Goal: Information Seeking & Learning: Learn about a topic

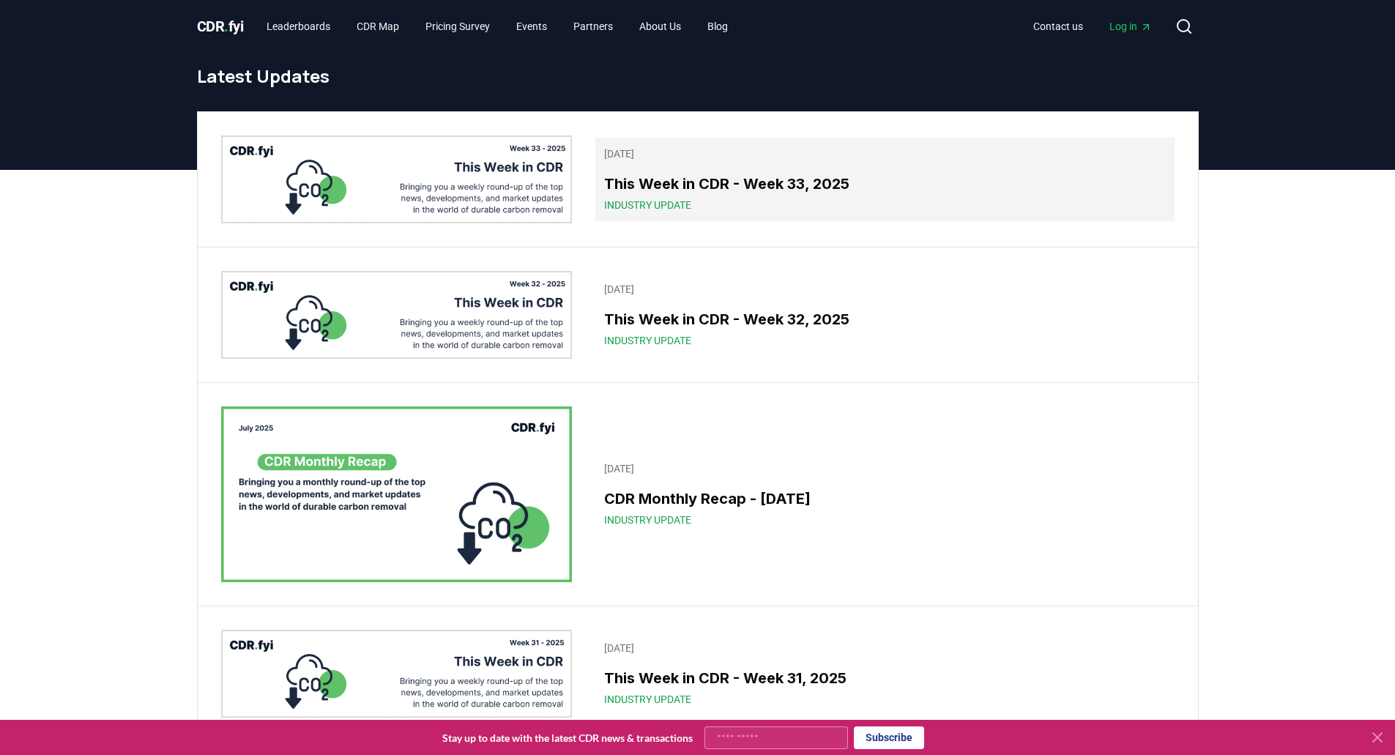
click at [702, 195] on div "This Week in CDR - Week 33, 2025 Industry Update" at bounding box center [884, 193] width 561 height 40
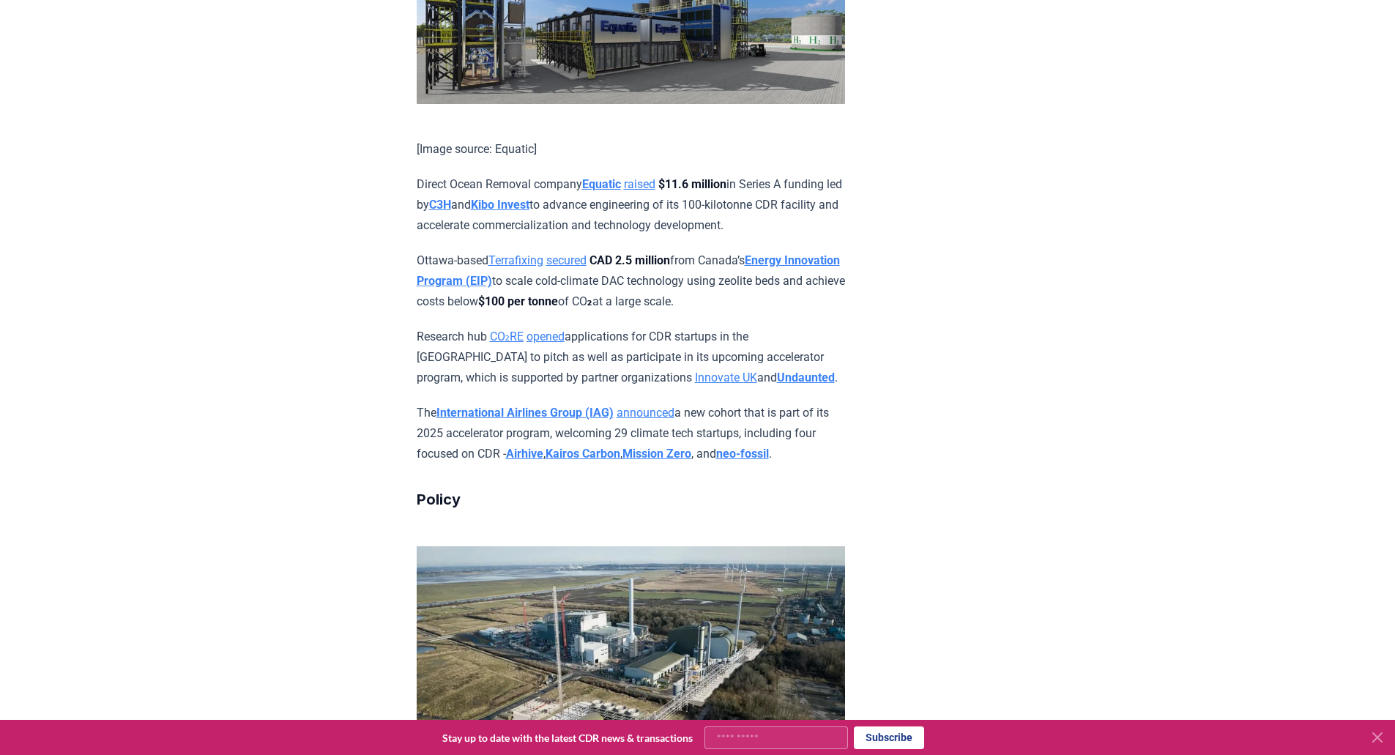
scroll to position [2782, 0]
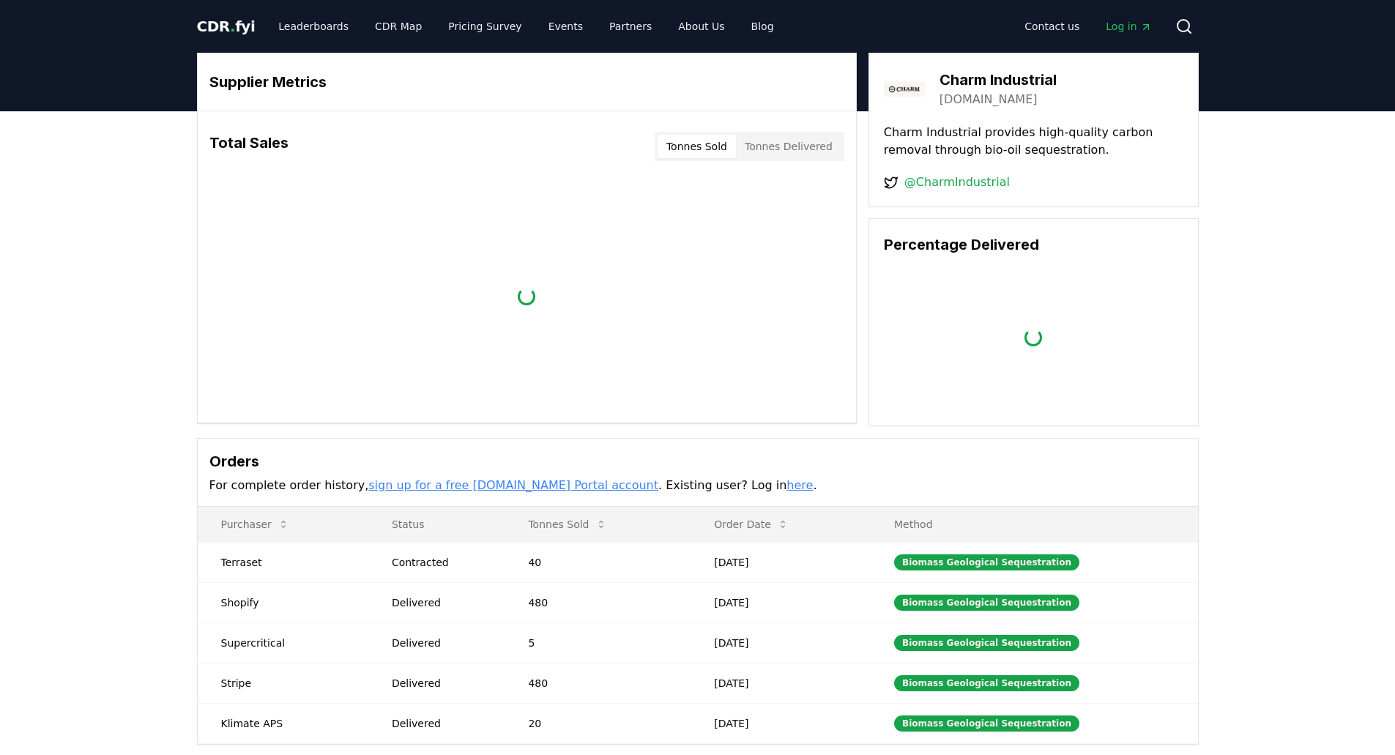
click at [985, 103] on link "charmindustrial.com" at bounding box center [988, 100] width 98 height 18
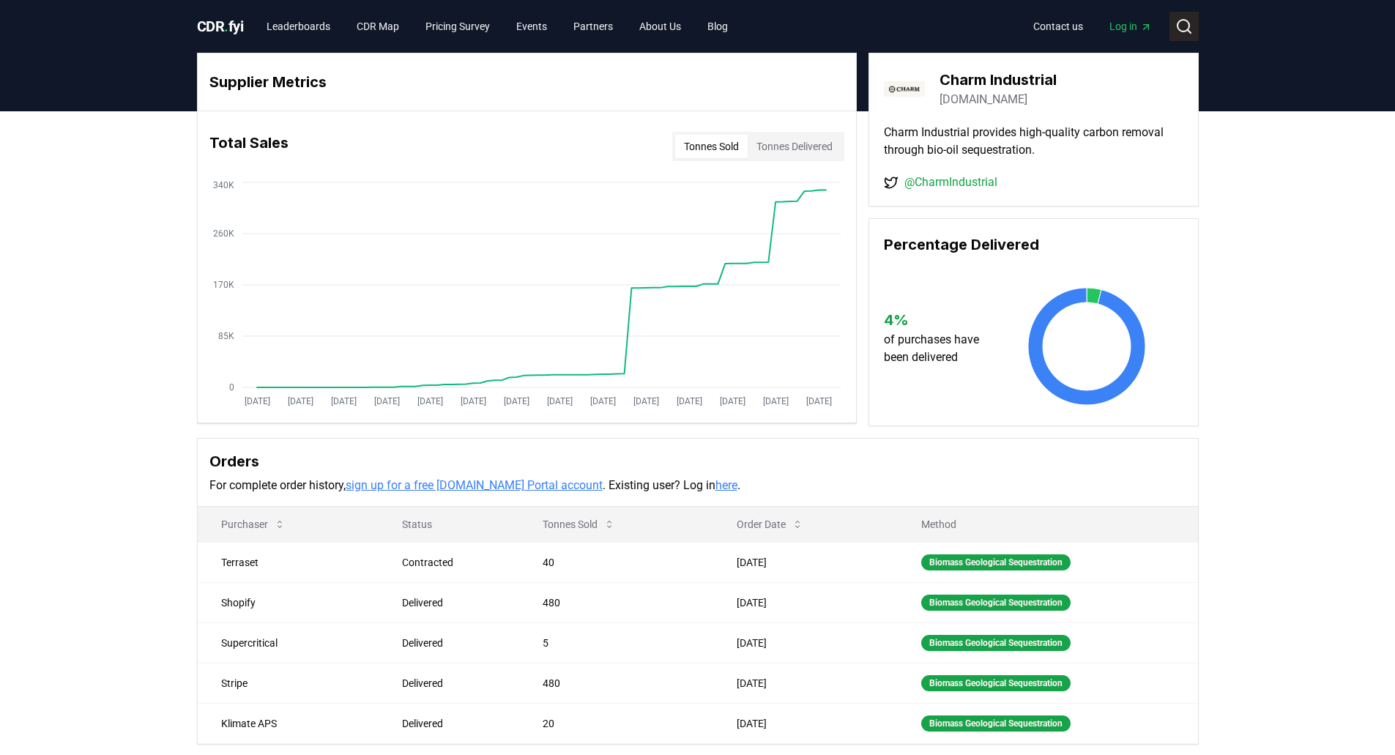
click at [1184, 21] on icon at bounding box center [1184, 27] width 18 height 18
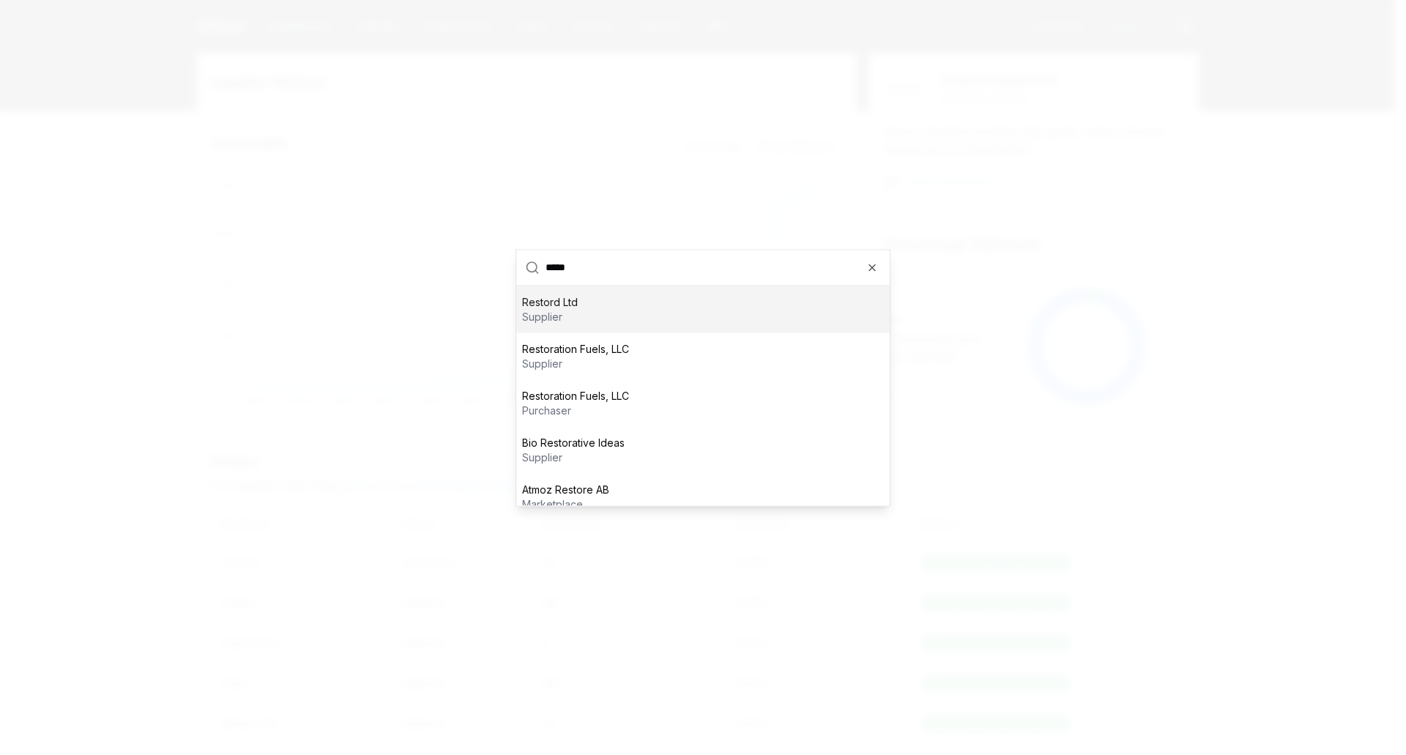
type input "*****"
click at [540, 315] on p "supplier" at bounding box center [550, 316] width 56 height 15
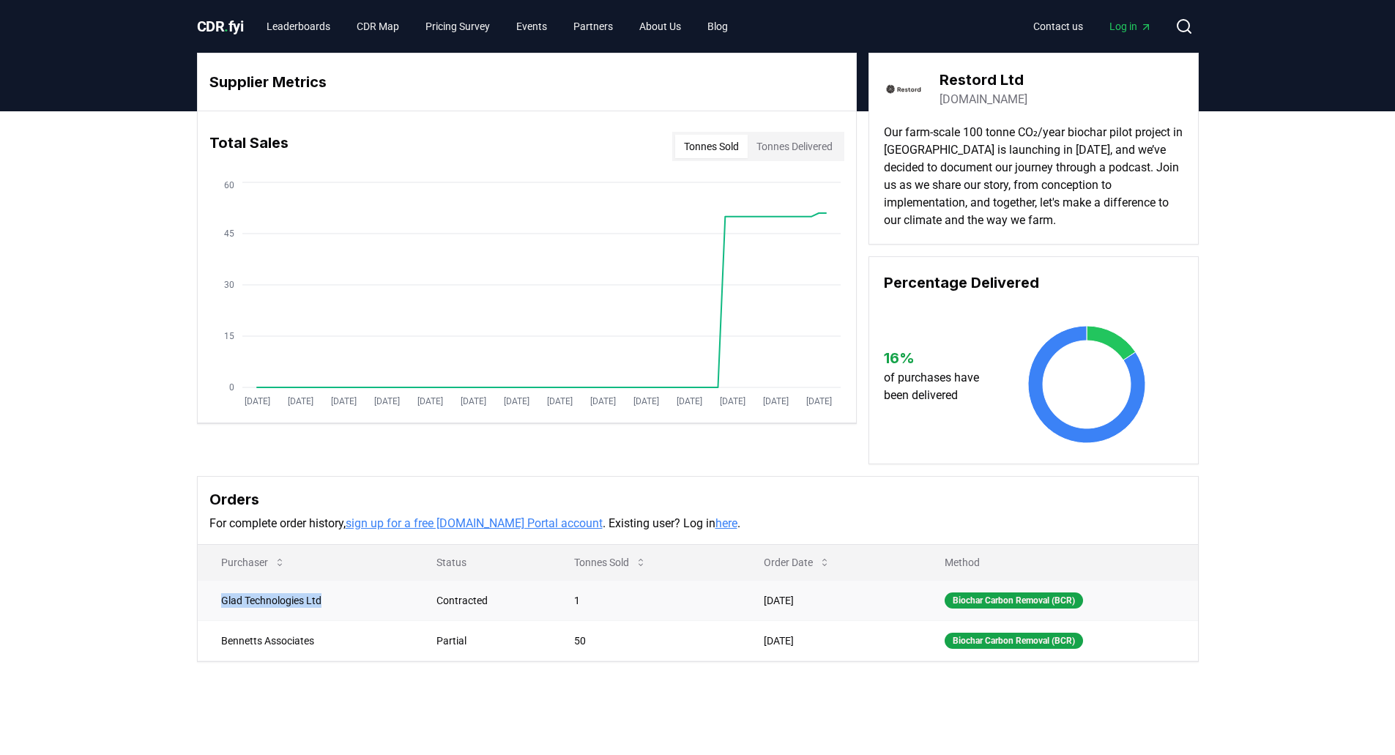
drag, startPoint x: 315, startPoint y: 604, endPoint x: 219, endPoint y: 607, distance: 95.9
click at [219, 607] on td "Glad Technologies Ltd" at bounding box center [306, 600] width 216 height 40
copy td "Glad Technologies Ltd"
click at [798, 140] on button "Tonnes Delivered" at bounding box center [794, 146] width 94 height 23
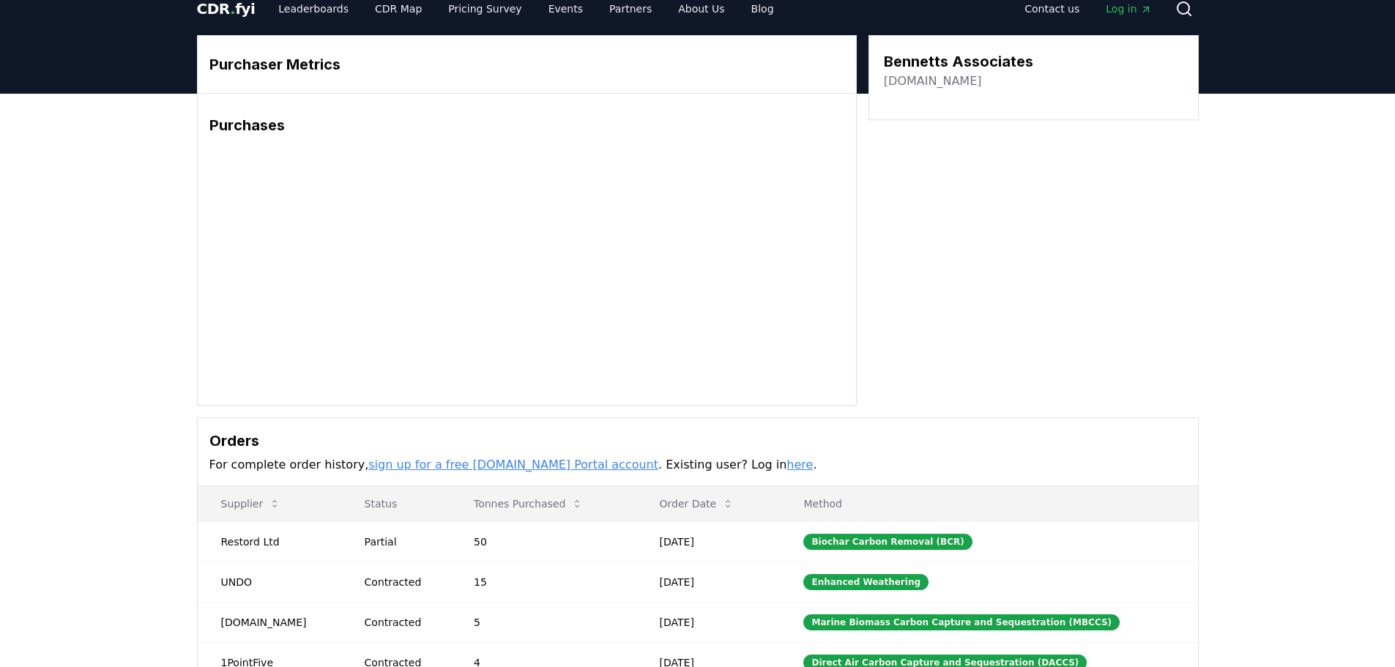
scroll to position [347, 0]
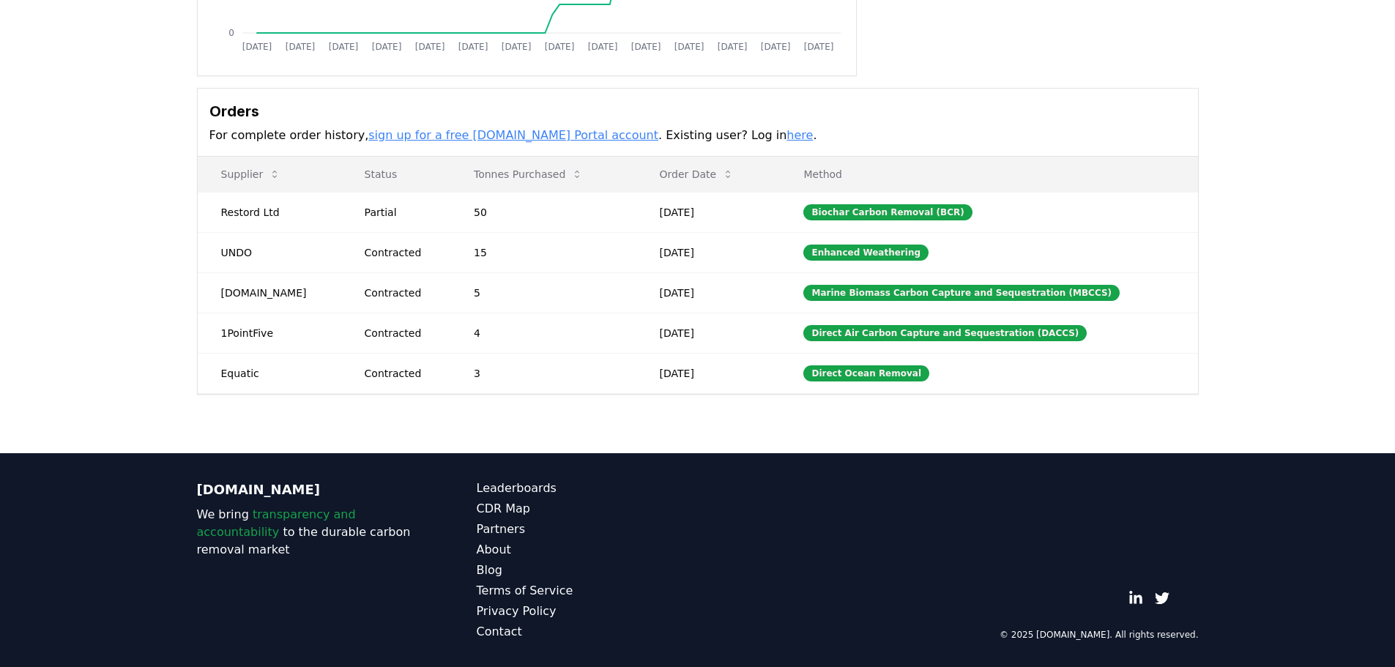
drag, startPoint x: 285, startPoint y: 292, endPoint x: 192, endPoint y: 287, distance: 93.1
click at [267, 288] on td "[DOMAIN_NAME]" at bounding box center [269, 292] width 143 height 40
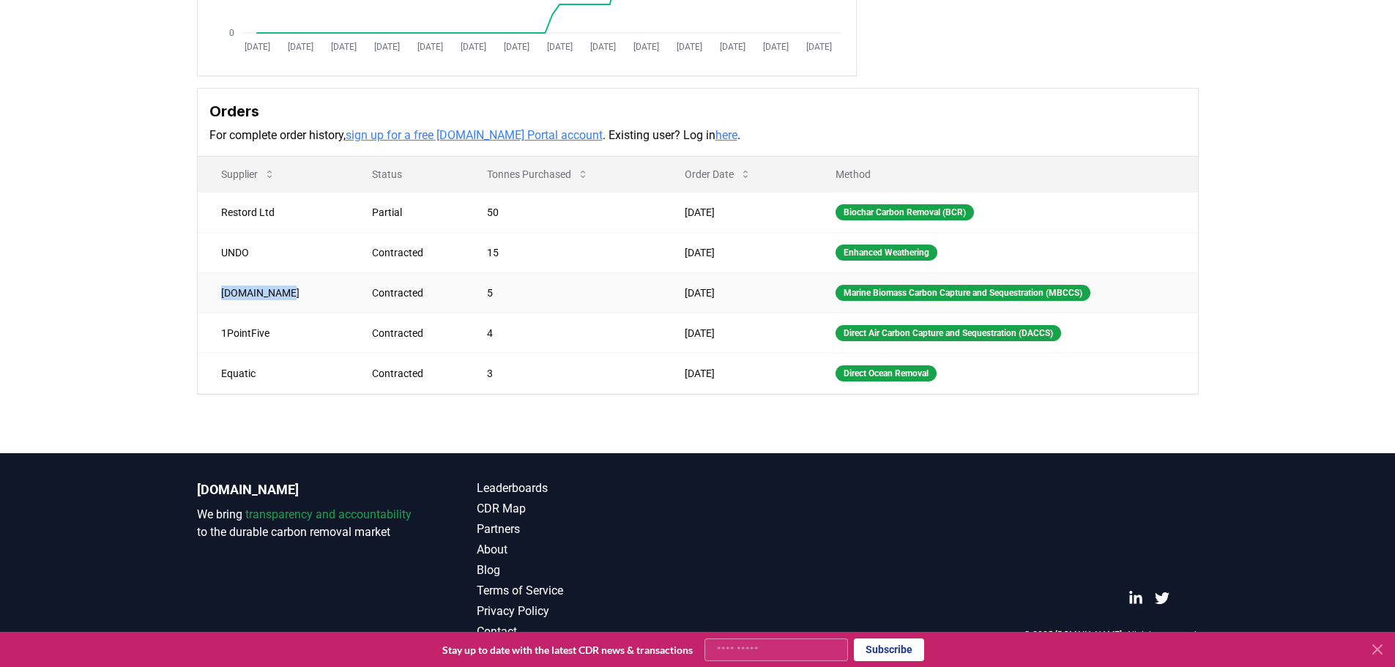
drag, startPoint x: 293, startPoint y: 294, endPoint x: 217, endPoint y: 291, distance: 75.5
click at [217, 291] on td "[DOMAIN_NAME]" at bounding box center [273, 292] width 151 height 40
copy td "[DOMAIN_NAME]"
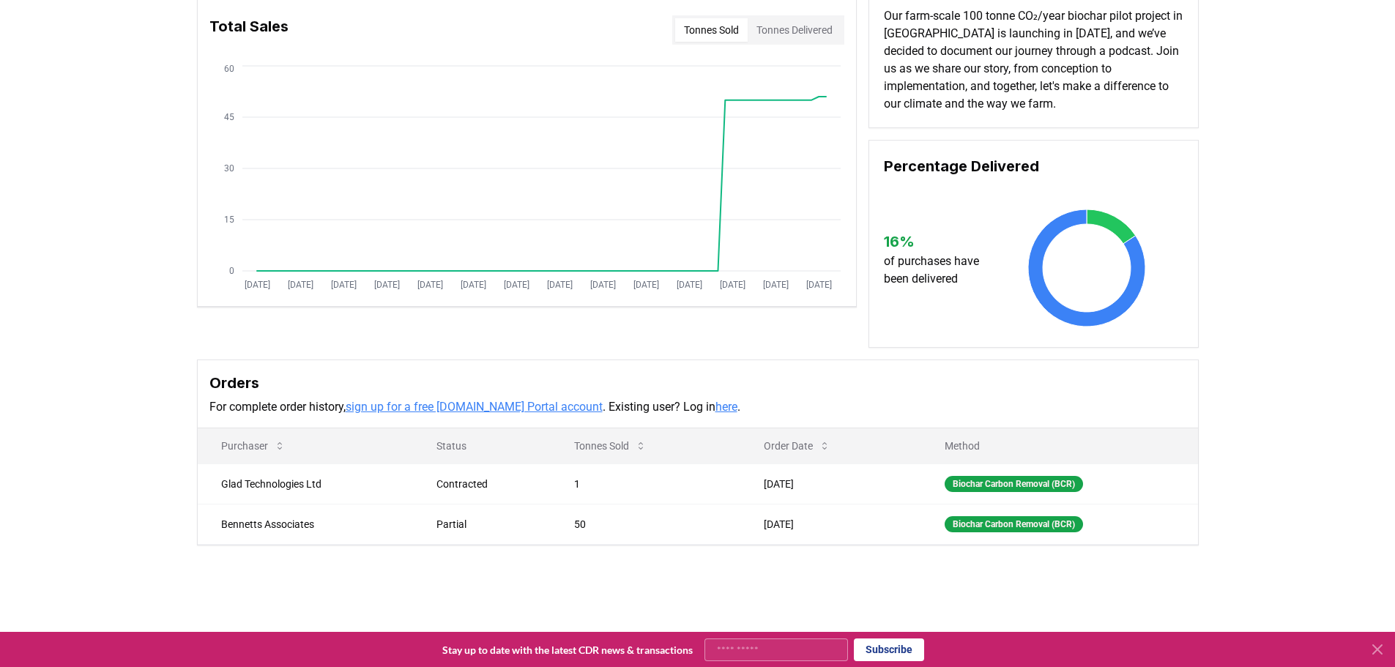
scroll to position [293, 0]
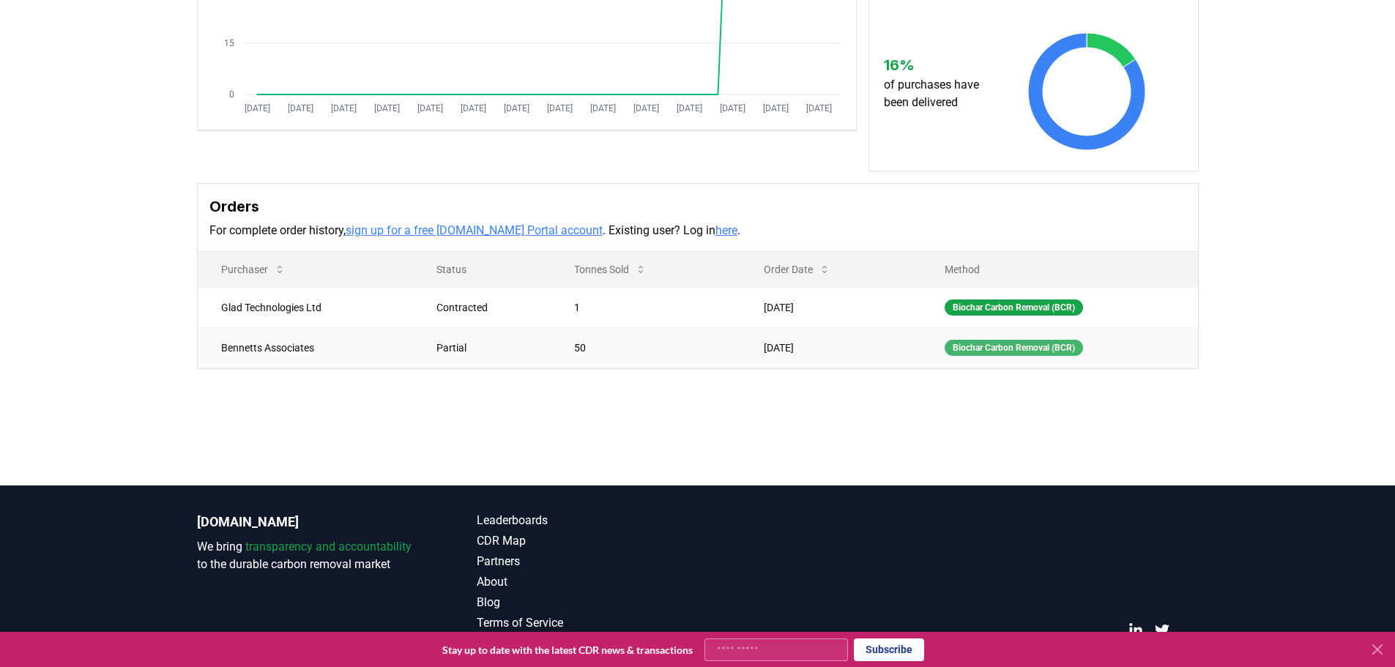
click at [1072, 342] on div "Biochar Carbon Removal (BCR)" at bounding box center [1013, 348] width 138 height 16
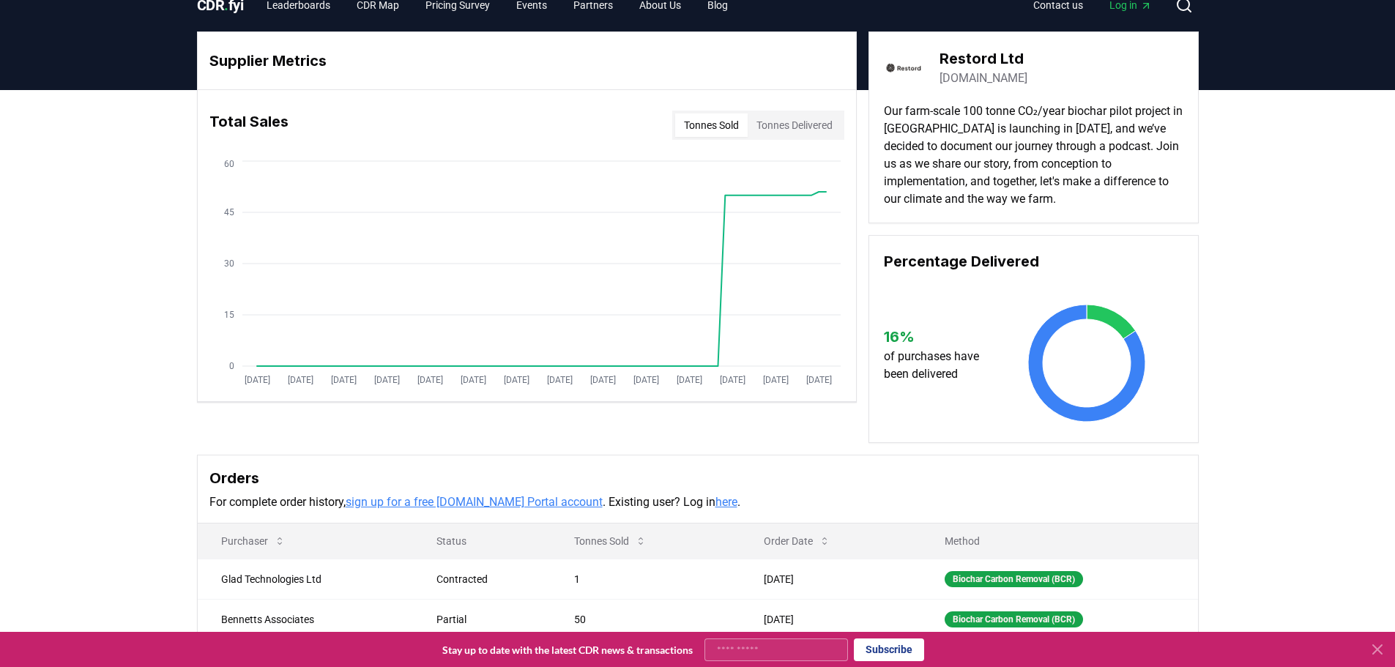
scroll to position [0, 0]
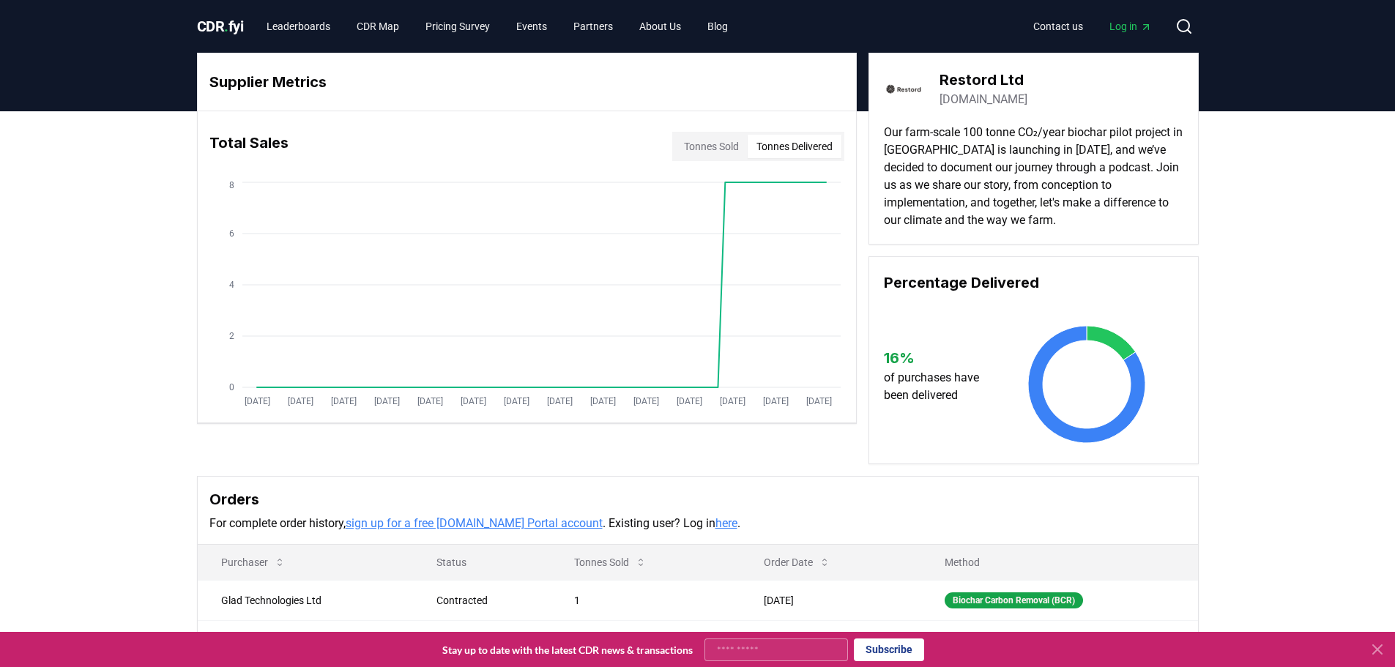
click at [797, 155] on button "Tonnes Delivered" at bounding box center [794, 146] width 94 height 23
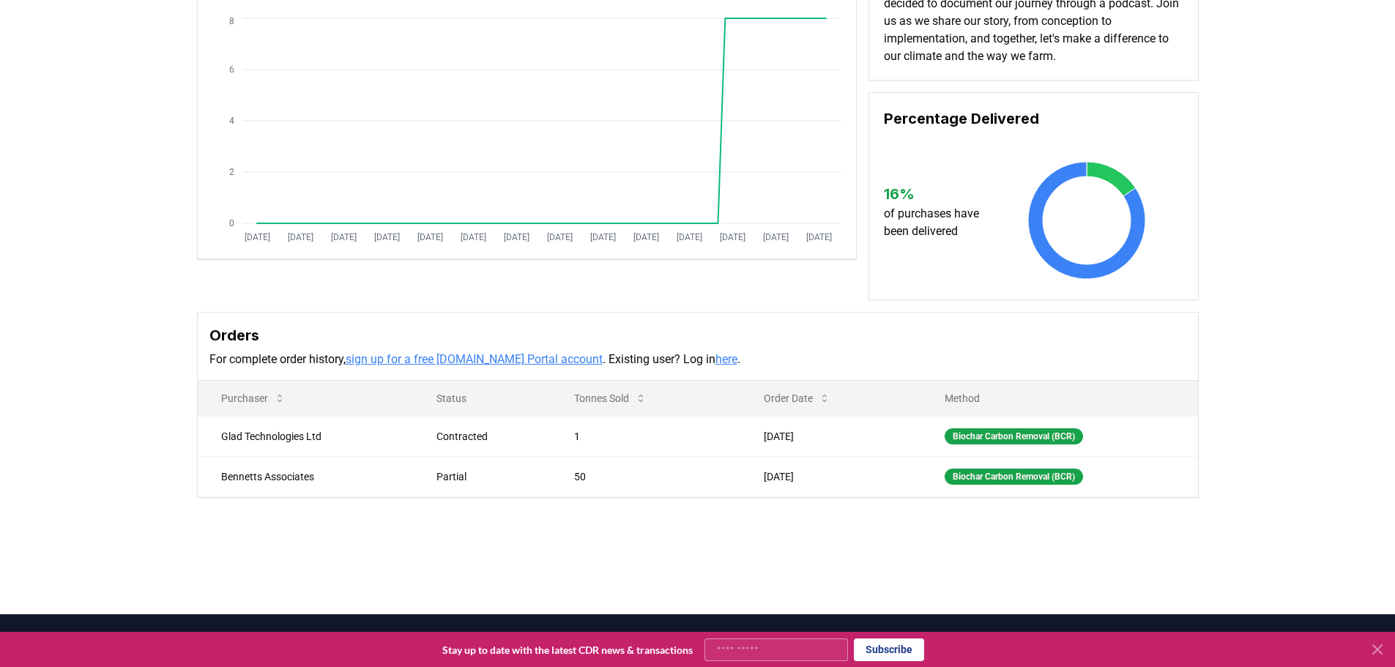
scroll to position [325, 0]
